Goal: Transaction & Acquisition: Purchase product/service

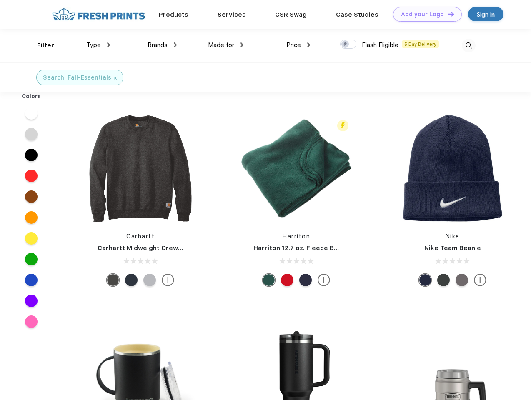
scroll to position [0, 0]
click at [425, 14] on link "Add your Logo Design Tool" at bounding box center [427, 14] width 69 height 15
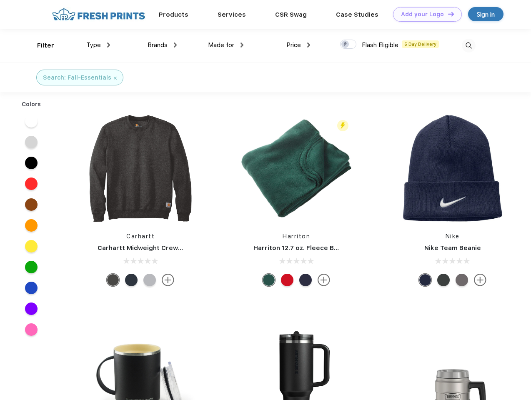
click at [0, 0] on div "Design Tool" at bounding box center [0, 0] width 0 height 0
click at [448, 14] on link "Add your Logo Design Tool" at bounding box center [427, 14] width 69 height 15
click at [40, 45] on div "Filter" at bounding box center [45, 46] width 17 height 10
click at [98, 45] on span "Type" at bounding box center [93, 45] width 15 height 8
click at [162, 45] on span "Brands" at bounding box center [158, 45] width 20 height 8
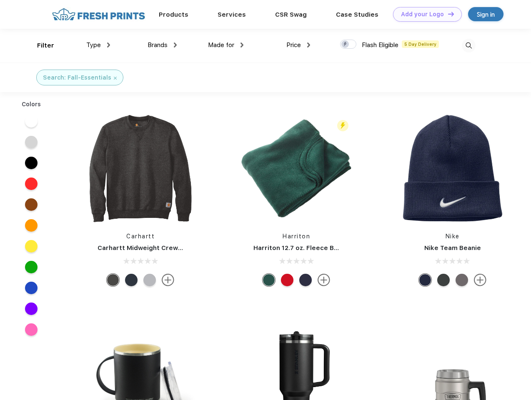
click at [226, 45] on span "Made for" at bounding box center [221, 45] width 26 height 8
click at [299, 45] on span "Price" at bounding box center [294, 45] width 15 height 8
click at [349, 45] on div at bounding box center [348, 44] width 16 height 9
click at [346, 45] on input "checkbox" at bounding box center [342, 41] width 5 height 5
click at [469, 45] on img at bounding box center [469, 46] width 14 height 14
